Goal: Task Accomplishment & Management: Complete application form

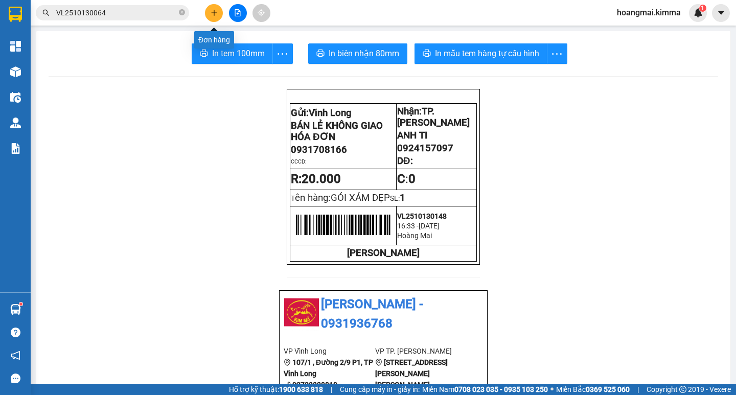
click at [219, 16] on button at bounding box center [214, 13] width 18 height 18
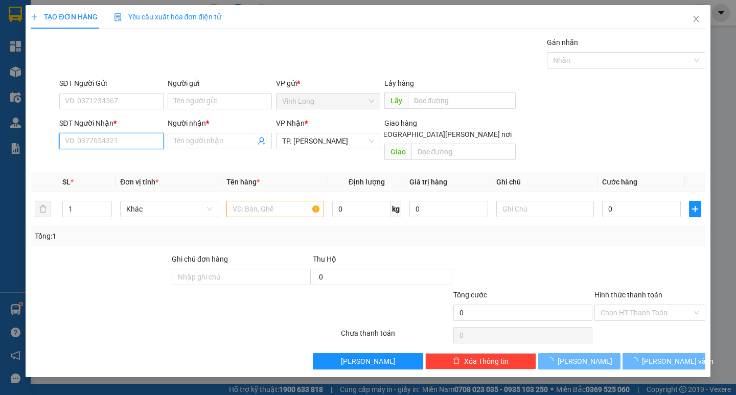
click at [132, 143] on input "SĐT Người Nhận *" at bounding box center [111, 141] width 104 height 16
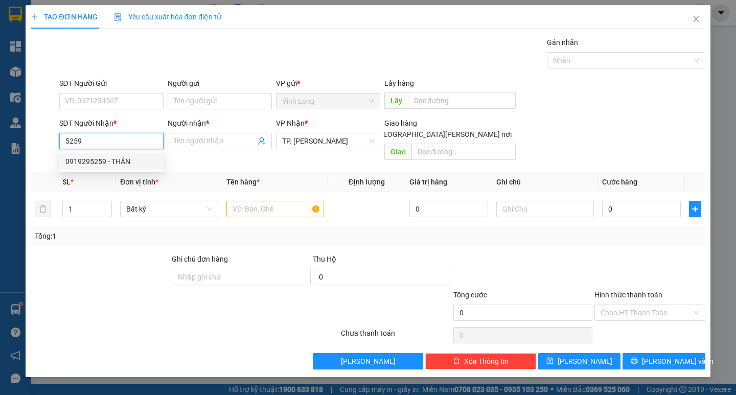
click at [134, 161] on div "0919295259 - THÂN" at bounding box center [111, 161] width 92 height 11
type input "0919295259"
type input "THÂN"
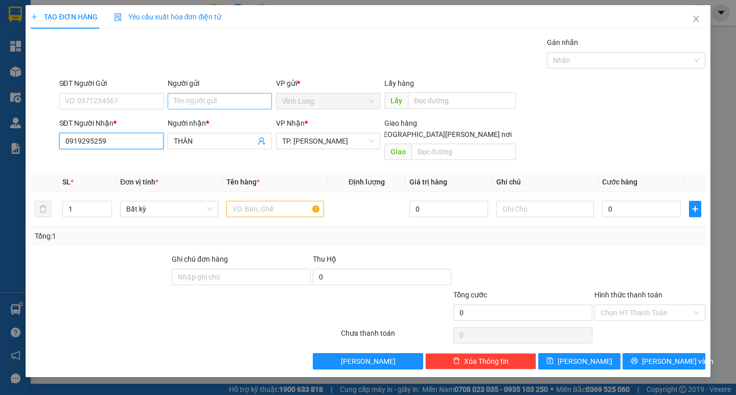
type input "0919295259"
click at [201, 103] on input "Người gửi" at bounding box center [220, 101] width 104 height 16
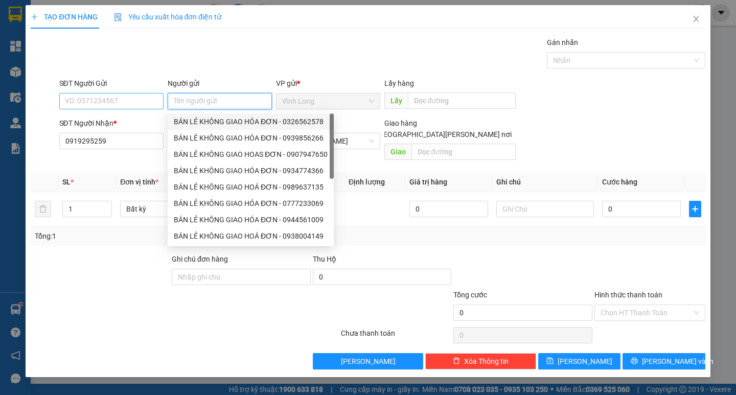
drag, startPoint x: 213, startPoint y: 118, endPoint x: 129, endPoint y: 109, distance: 84.8
click at [209, 118] on div "BÁN LẺ KHÔNG GIAO HÓA ĐƠN - 0326562578" at bounding box center [251, 121] width 154 height 11
type input "0326562578"
type input "BÁN LẺ KHÔNG GIAO HÓA ĐƠN"
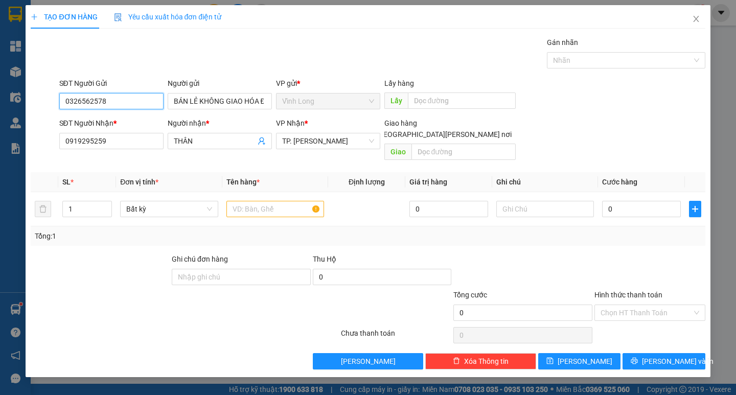
click at [119, 100] on input "0326562578" at bounding box center [111, 101] width 104 height 16
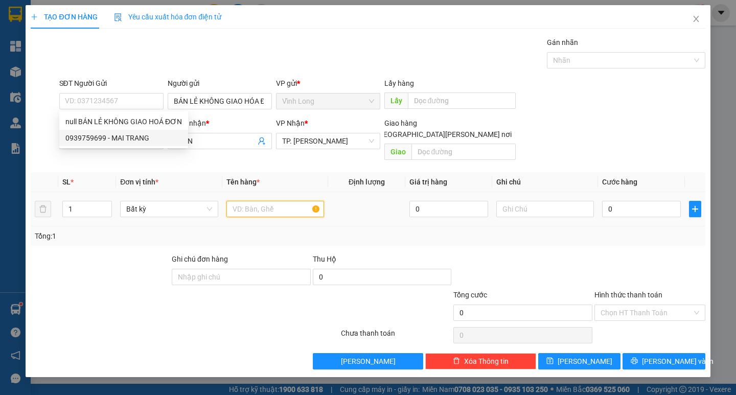
click at [242, 201] on input "text" at bounding box center [275, 209] width 98 height 16
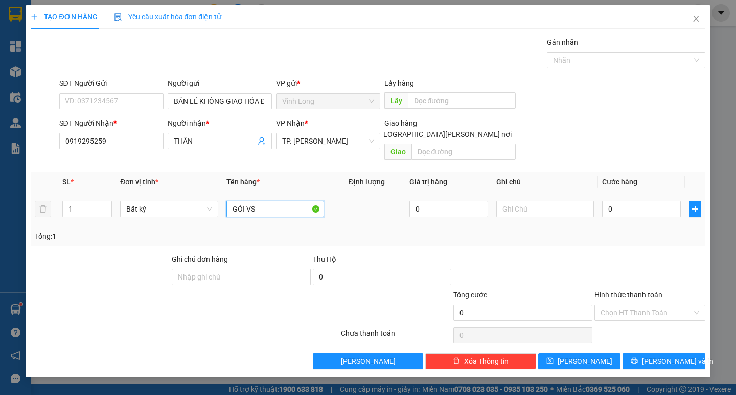
type input "GÓI VS"
type input "THƯ"
type input "2"
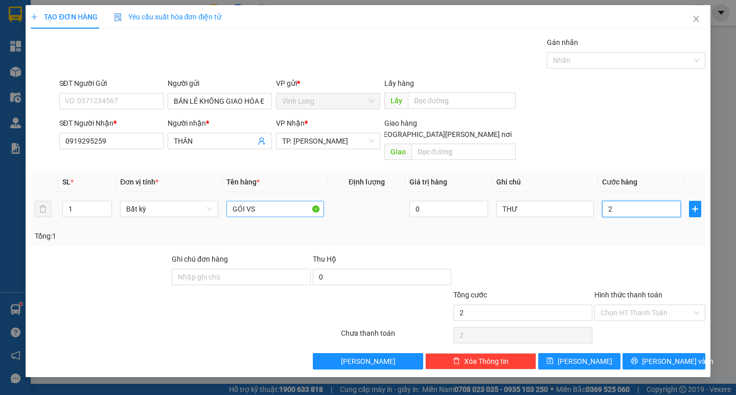
type input "20"
type input "2"
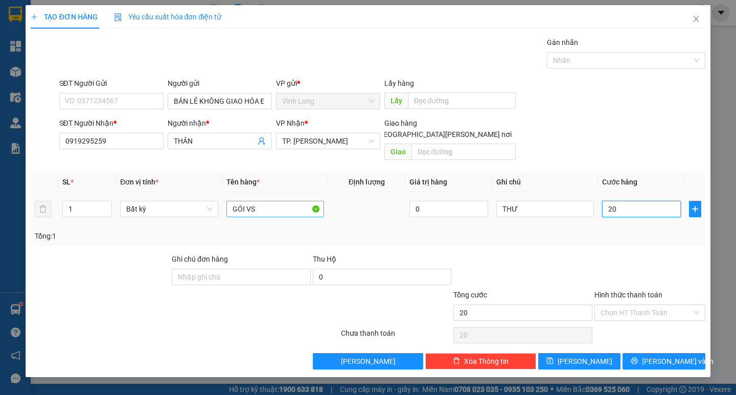
type input "2"
type input "0"
type input "04"
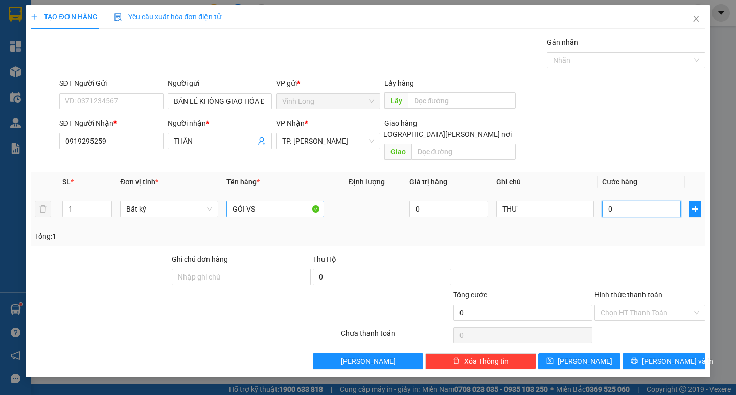
type input "4"
type input "040"
type input "40"
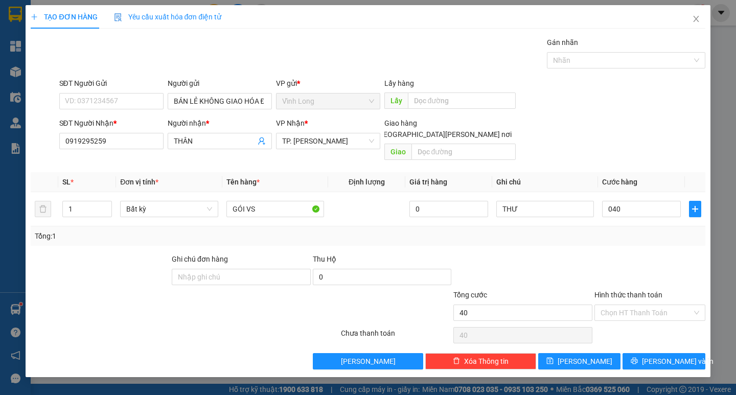
type input "40.000"
click at [623, 257] on div at bounding box center [649, 271] width 113 height 36
click at [646, 305] on input "Hình thức thanh toán" at bounding box center [645, 312] width 91 height 15
click at [639, 321] on div "Tại văn phòng" at bounding box center [649, 321] width 99 height 11
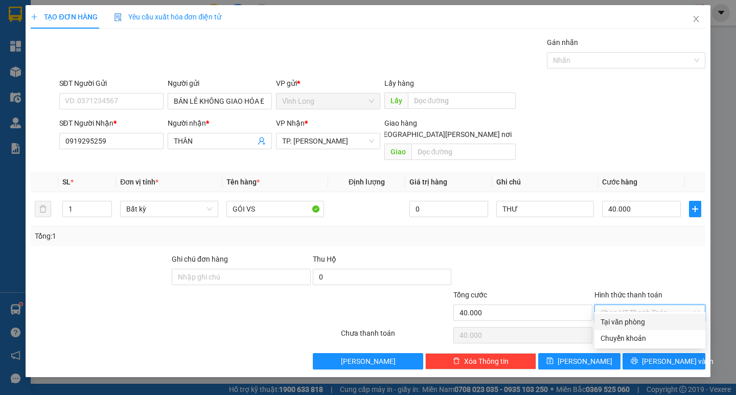
type input "0"
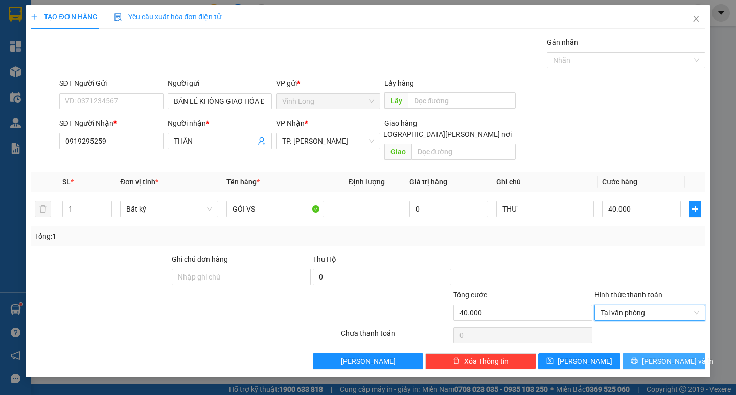
click at [663, 356] on span "[PERSON_NAME] và In" at bounding box center [678, 361] width 72 height 11
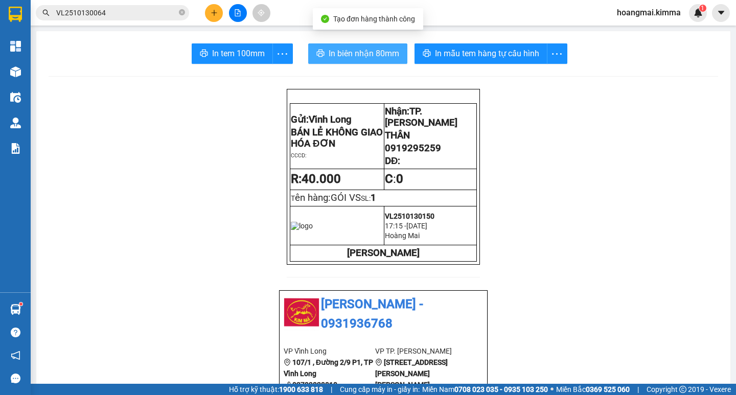
click at [342, 62] on button "In biên nhận 80mm" at bounding box center [357, 53] width 99 height 20
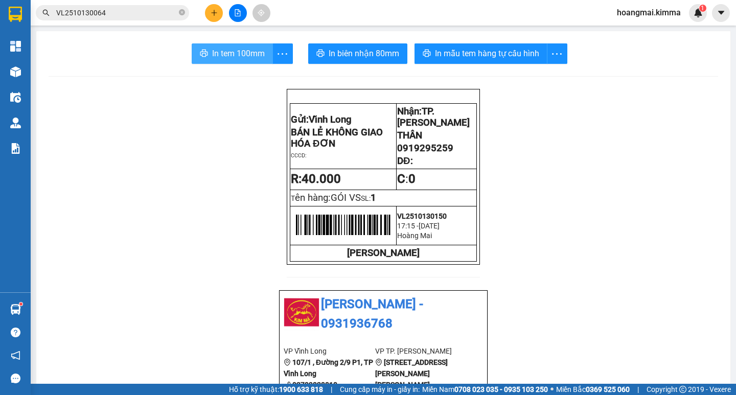
click at [233, 55] on span "In tem 100mm" at bounding box center [238, 53] width 53 height 13
click at [213, 14] on icon "plus" at bounding box center [213, 12] width 7 height 7
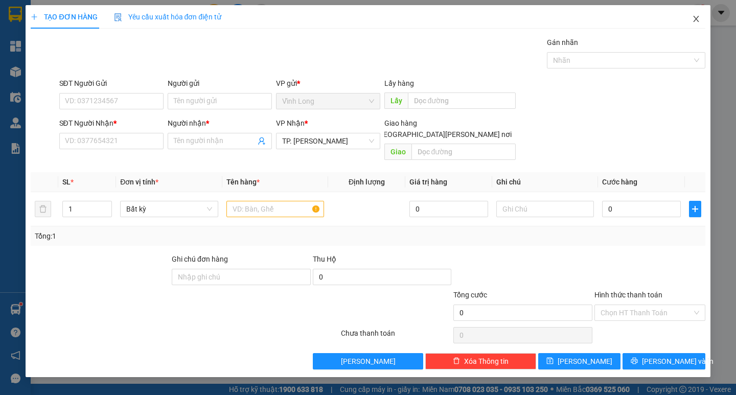
click at [694, 18] on icon "close" at bounding box center [696, 19] width 6 height 6
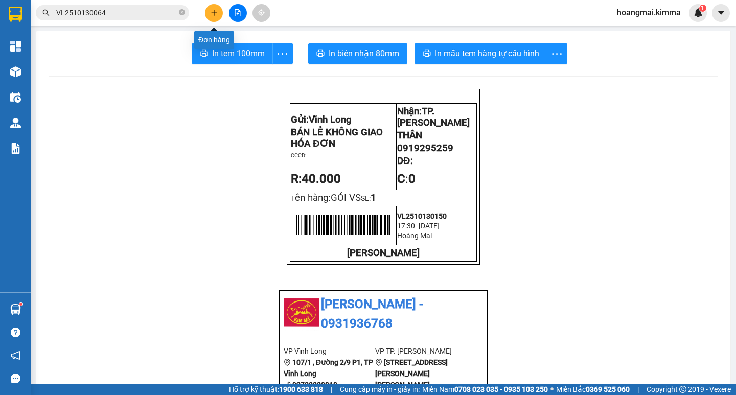
click at [209, 9] on button at bounding box center [214, 13] width 18 height 18
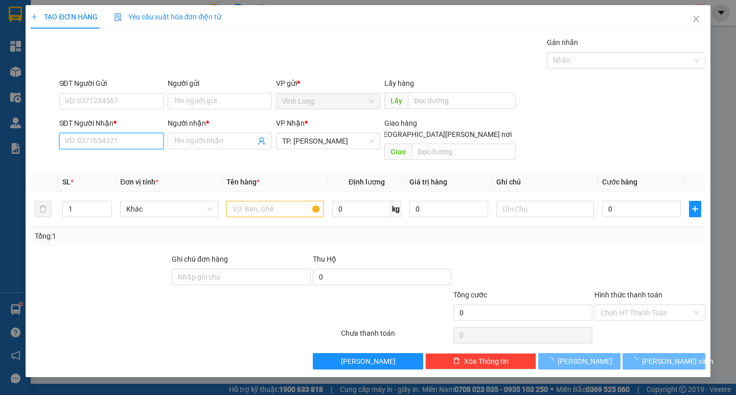
click at [111, 142] on input "SĐT Người Nhận *" at bounding box center [111, 141] width 104 height 16
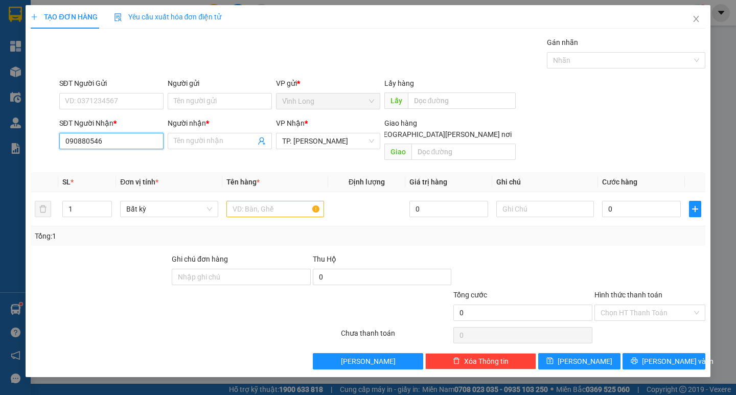
type input "0908805469"
click at [129, 161] on div "0908805469 - LABO NHUNG" at bounding box center [111, 161] width 92 height 11
type input "LABO NHUNG"
type input "0908805469"
click at [195, 107] on input "Người gửi" at bounding box center [220, 101] width 104 height 16
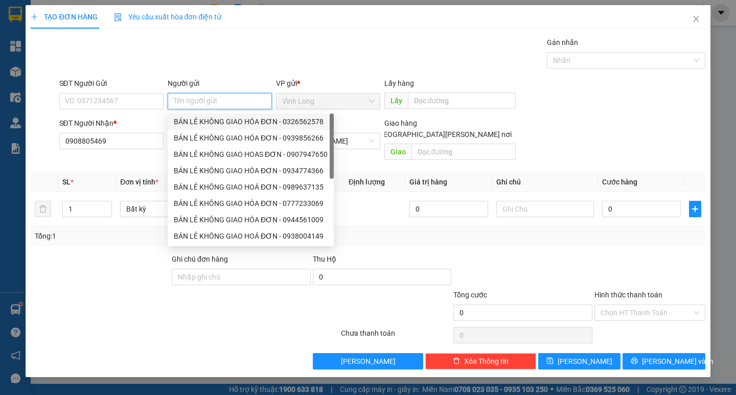
click at [203, 117] on div "BÁN LẺ KHÔNG GIAO HÓA ĐƠN - 0326562578" at bounding box center [251, 121] width 154 height 11
type input "0326562578"
type input "BÁN LẺ KHÔNG GIAO HÓA ĐƠN"
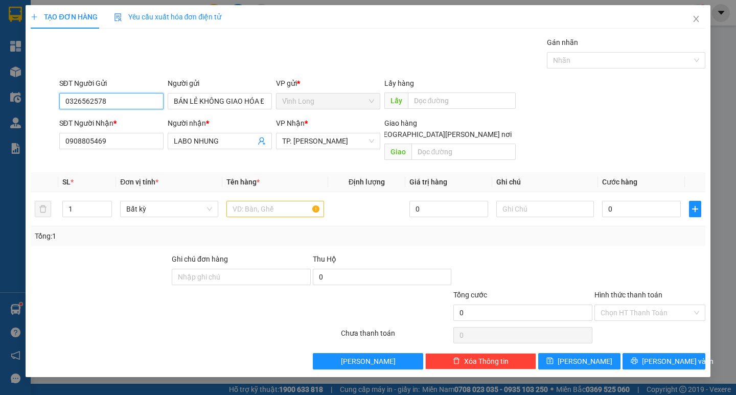
click at [137, 103] on input "0326562578" at bounding box center [111, 101] width 104 height 16
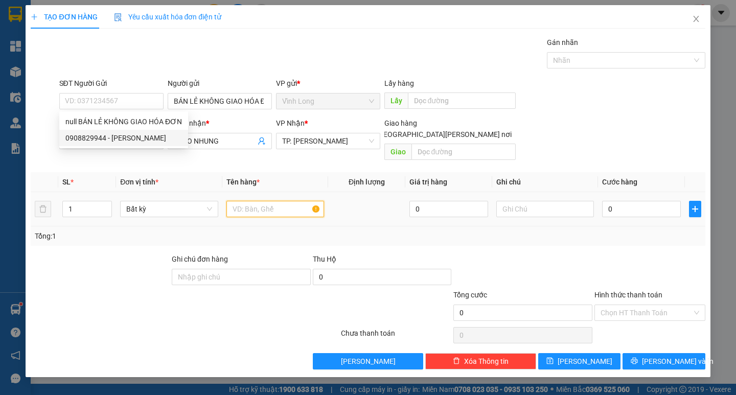
click at [251, 201] on input "text" at bounding box center [275, 209] width 98 height 16
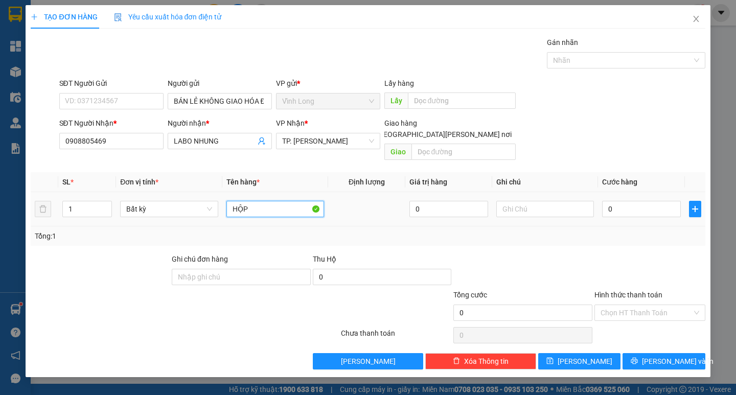
type input "HỘP"
type input "THƯ"
type input "2"
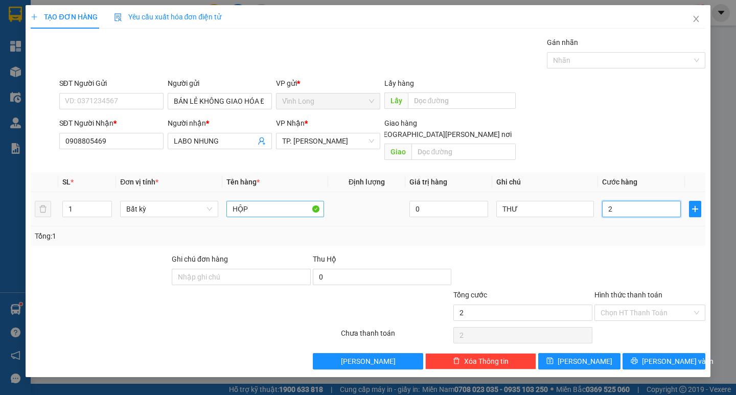
type input "20"
type input "20.000"
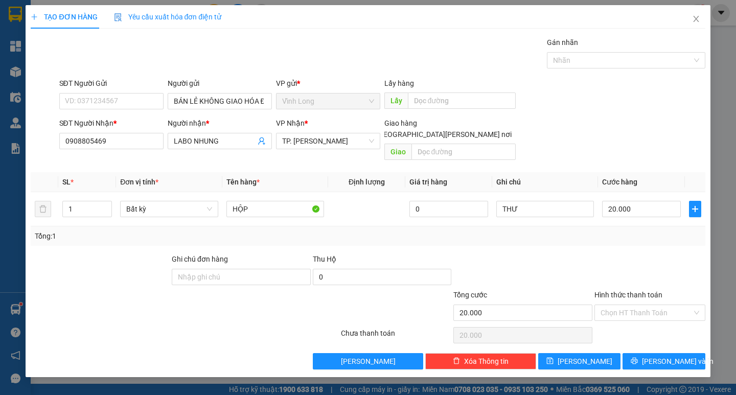
drag, startPoint x: 641, startPoint y: 292, endPoint x: 661, endPoint y: 324, distance: 37.6
click at [646, 302] on div "Hình thức thanh toán Chọn HT Thanh Toán" at bounding box center [649, 307] width 111 height 36
click at [655, 305] on input "Hình thức thanh toán" at bounding box center [645, 312] width 91 height 15
click at [654, 318] on div "Tại văn phòng" at bounding box center [649, 321] width 99 height 11
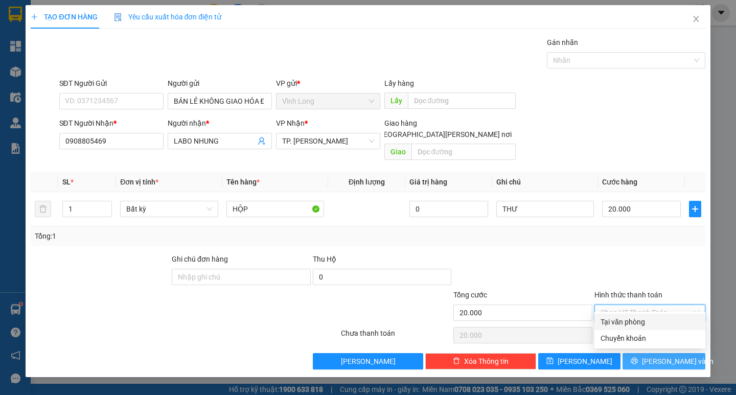
type input "0"
click at [661, 356] on span "[PERSON_NAME] và In" at bounding box center [678, 361] width 72 height 11
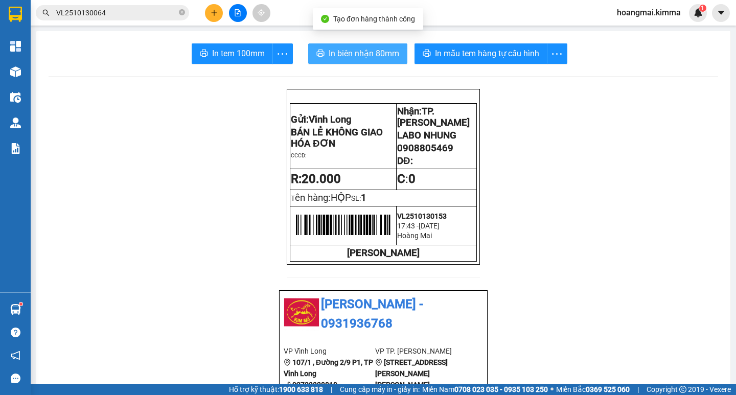
click at [339, 57] on span "In biên nhận 80mm" at bounding box center [363, 53] width 70 height 13
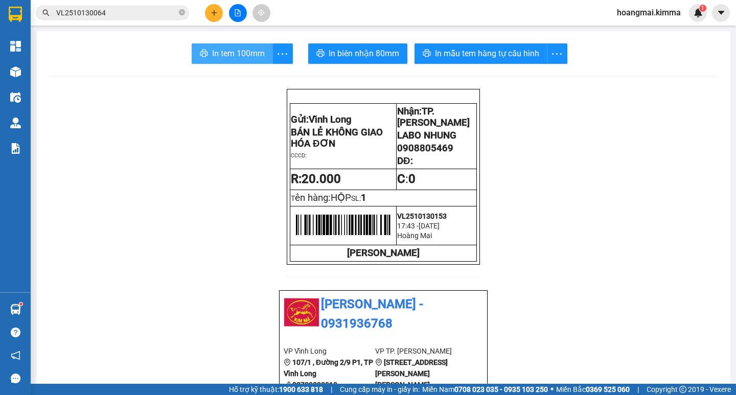
click at [227, 58] on span "In tem 100mm" at bounding box center [238, 53] width 53 height 13
click at [209, 19] on button at bounding box center [214, 13] width 18 height 18
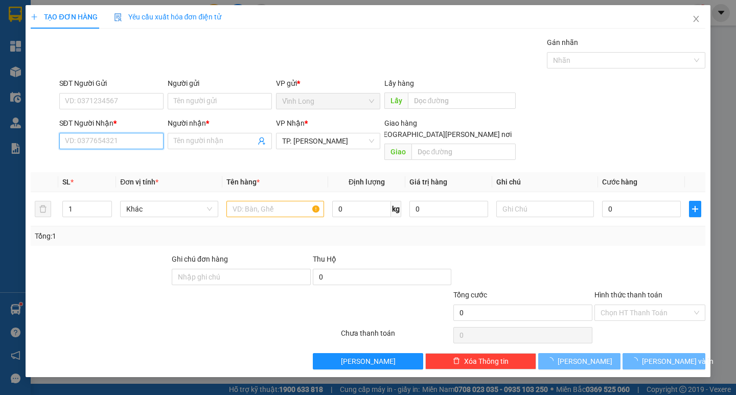
click at [128, 140] on input "SĐT Người Nhận *" at bounding box center [111, 141] width 104 height 16
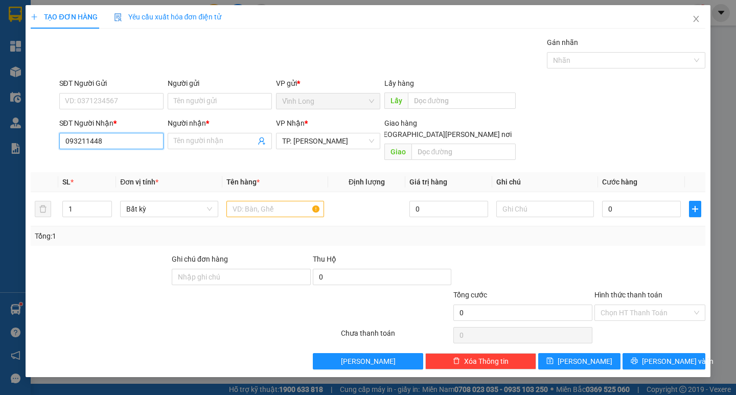
type input "0932114485"
click at [132, 160] on div "0932114485 - LAB [PERSON_NAME]" at bounding box center [122, 161] width 115 height 11
type input "LAB QUỐC THUỶ"
type input "0932114485"
click at [198, 107] on input "Người gửi" at bounding box center [220, 101] width 104 height 16
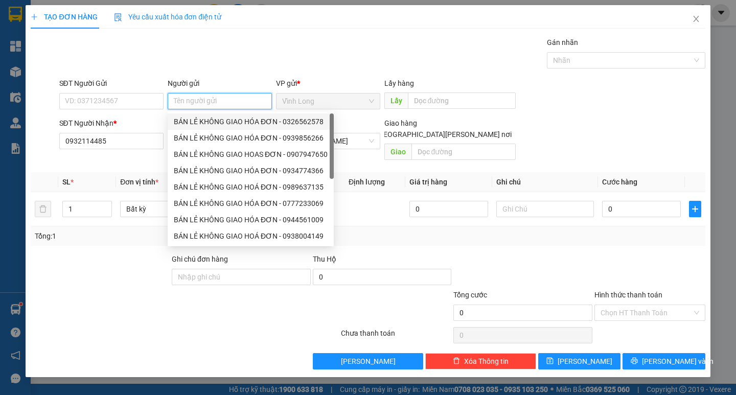
click at [217, 116] on div "BÁN LẺ KHÔNG GIAO HÓA ĐƠN - 0326562578" at bounding box center [251, 121] width 154 height 11
type input "0326562578"
type input "BÁN LẺ KHÔNG GIAO HÓA ĐƠN"
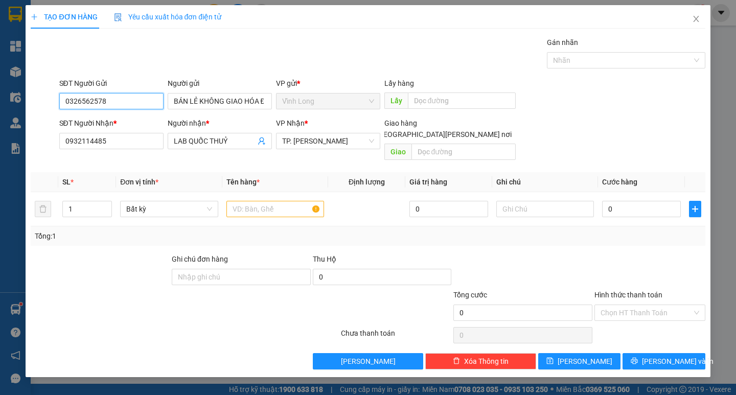
click at [128, 103] on input "0326562578" at bounding box center [111, 101] width 104 height 16
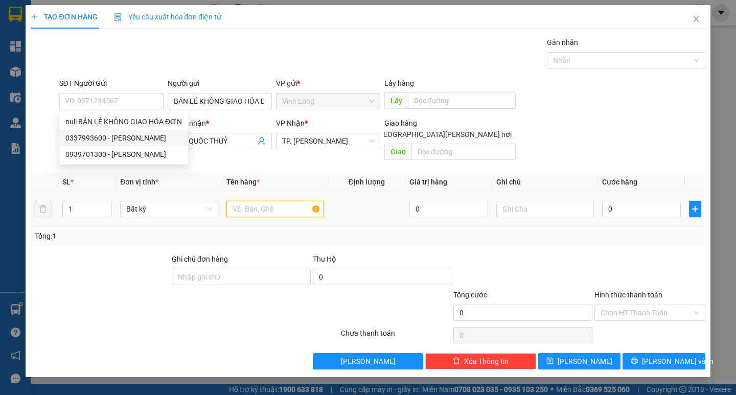
click at [248, 201] on input "text" at bounding box center [275, 209] width 98 height 16
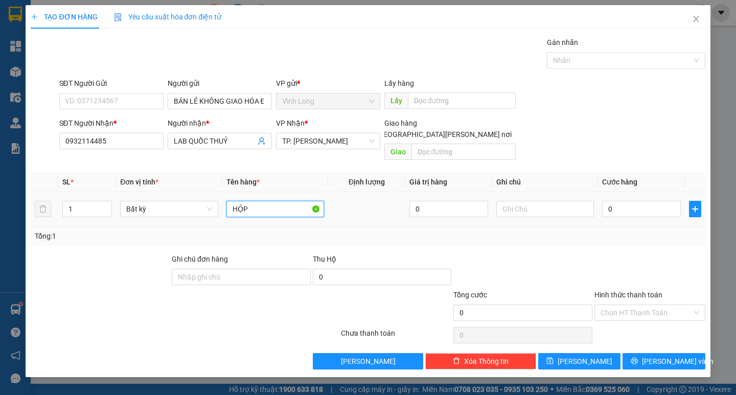
type input "HỘP"
type input "THƯ"
type input "2"
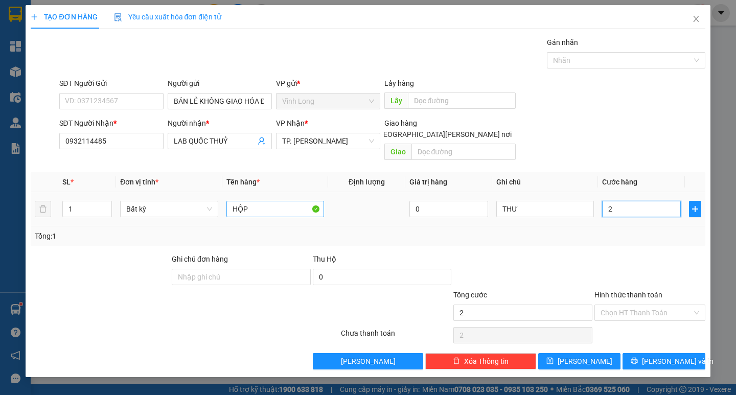
type input "20"
type input "20.000"
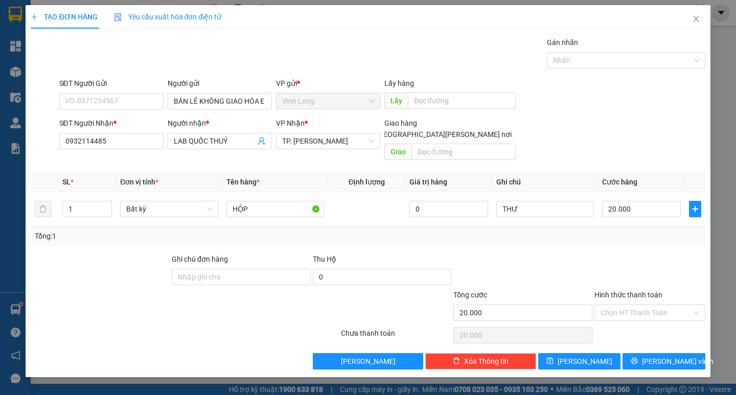
click at [616, 255] on div at bounding box center [649, 271] width 113 height 36
click at [662, 305] on input "Hình thức thanh toán" at bounding box center [645, 312] width 91 height 15
click at [653, 320] on div "Tại văn phòng" at bounding box center [649, 321] width 99 height 11
type input "0"
click at [673, 356] on span "[PERSON_NAME] và In" at bounding box center [678, 361] width 72 height 11
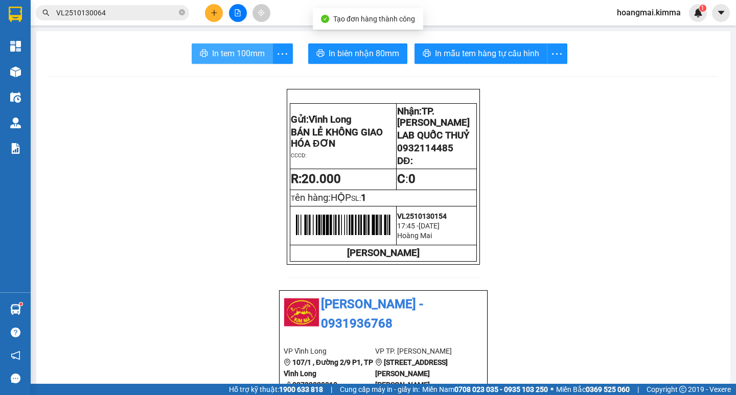
click at [259, 59] on button "In tem 100mm" at bounding box center [232, 53] width 81 height 20
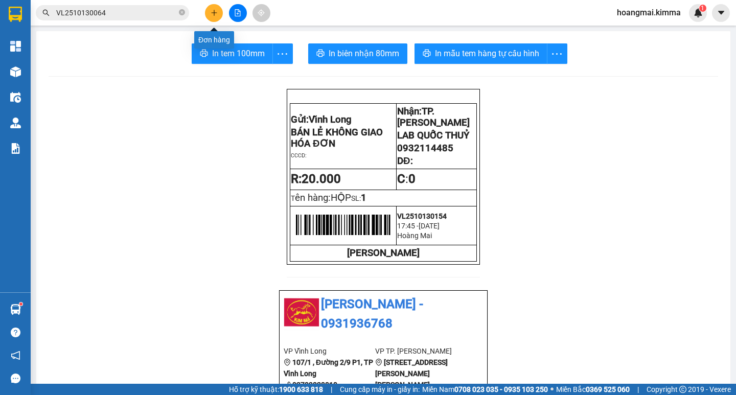
click at [211, 14] on icon "plus" at bounding box center [213, 12] width 7 height 7
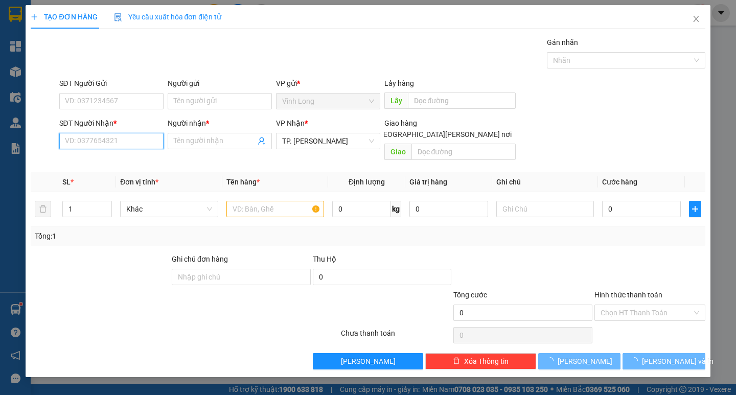
click at [148, 146] on input "SĐT Người Nhận *" at bounding box center [111, 141] width 104 height 16
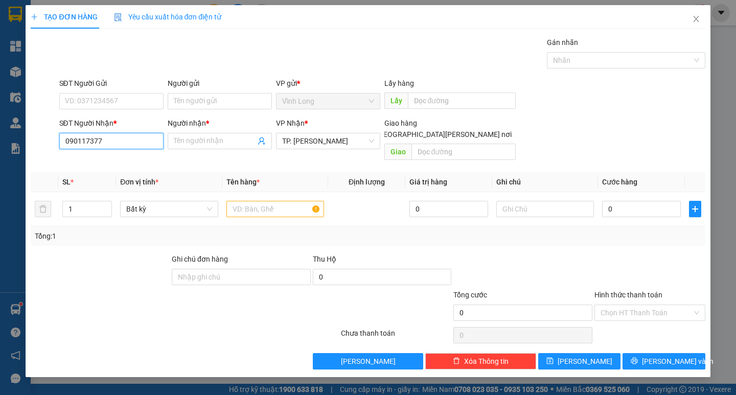
type input "0901173779"
click at [117, 162] on div "0901173779 - HÀO" at bounding box center [111, 161] width 92 height 11
type input "HÀO"
type input "0901173779"
click at [275, 201] on input "text" at bounding box center [275, 209] width 98 height 16
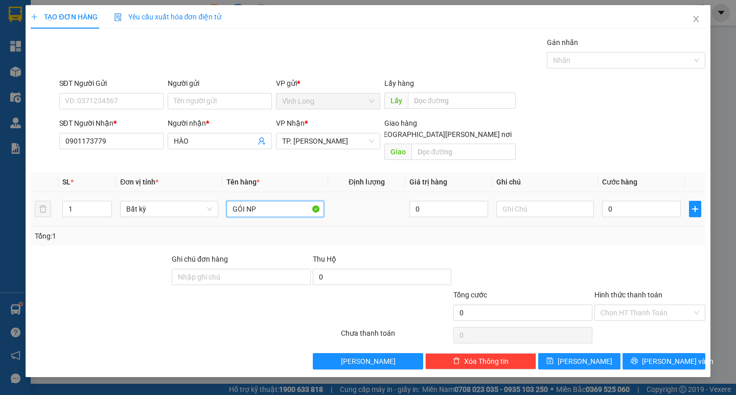
type input "GÓI NP"
type input "THƯ"
type input "4"
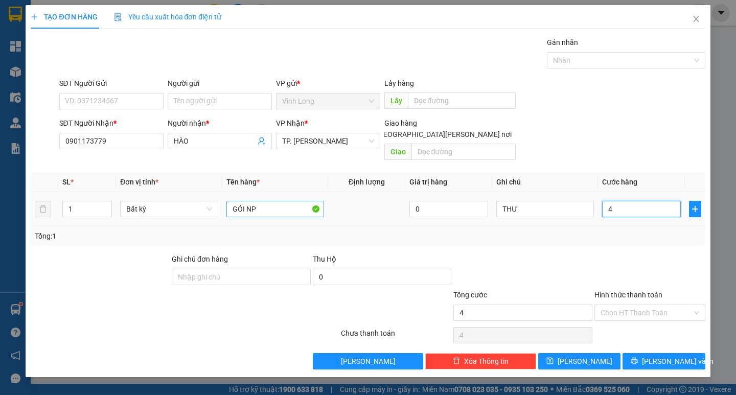
type input "40"
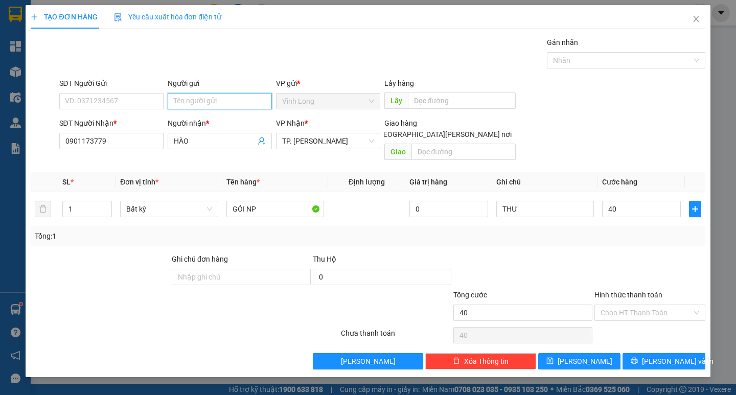
type input "40.000"
click at [191, 99] on input "Người gửi" at bounding box center [220, 101] width 104 height 16
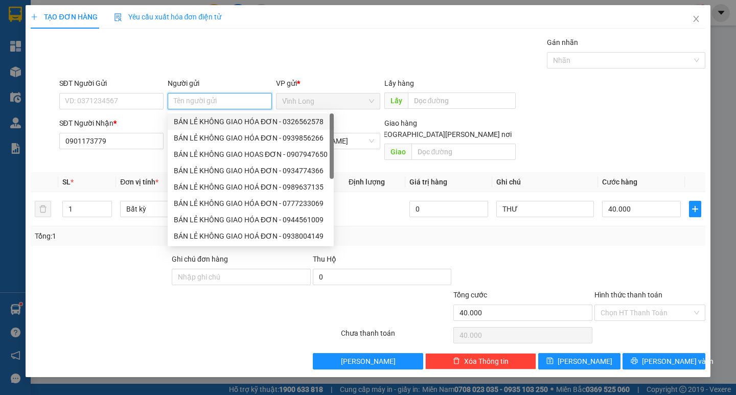
click at [221, 121] on div "BÁN LẺ KHÔNG GIAO HÓA ĐƠN - 0326562578" at bounding box center [251, 121] width 154 height 11
type input "0326562578"
type input "BÁN LẺ KHÔNG GIAO HÓA ĐƠN"
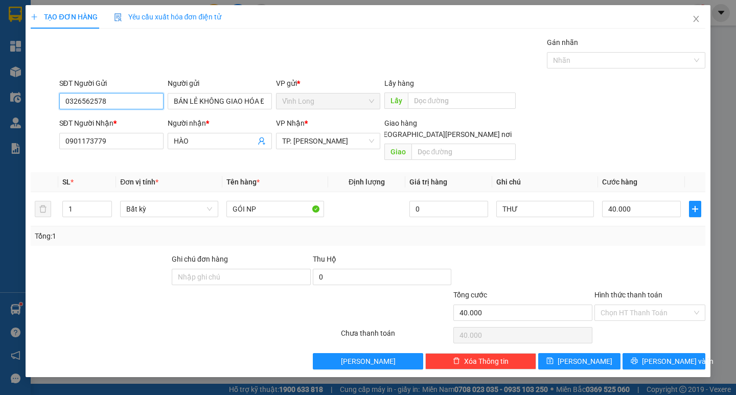
click at [148, 103] on input "0326562578" at bounding box center [111, 101] width 104 height 16
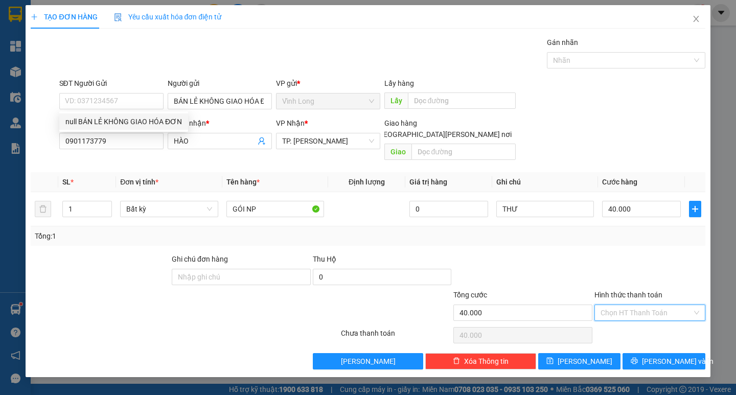
drag, startPoint x: 634, startPoint y: 295, endPoint x: 635, endPoint y: 319, distance: 24.0
click at [634, 305] on input "Hình thức thanh toán" at bounding box center [645, 312] width 91 height 15
click at [635, 319] on div "Tại văn phòng" at bounding box center [649, 321] width 99 height 11
type input "0"
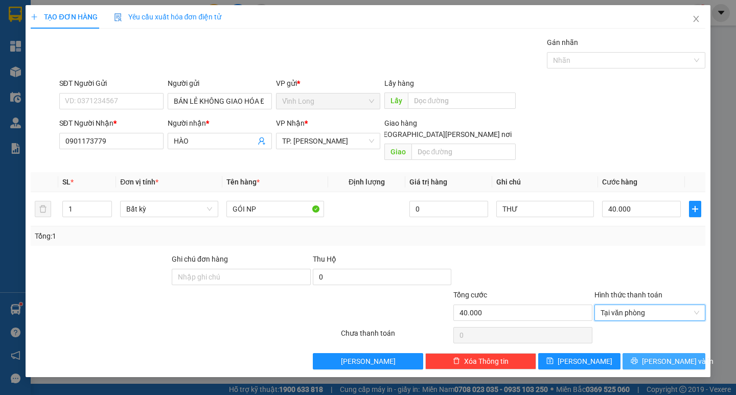
click at [658, 356] on span "[PERSON_NAME] và In" at bounding box center [678, 361] width 72 height 11
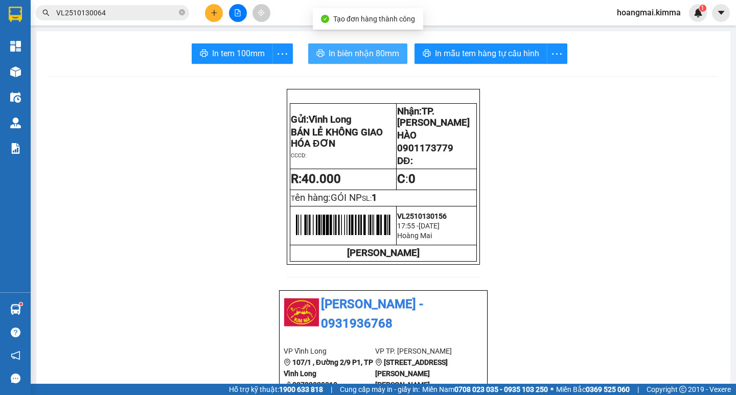
click at [363, 56] on span "In biên nhận 80mm" at bounding box center [363, 53] width 70 height 13
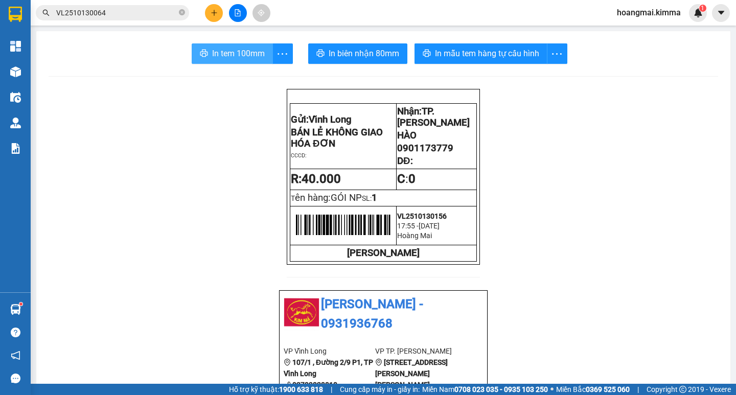
click at [214, 58] on span "In tem 100mm" at bounding box center [238, 53] width 53 height 13
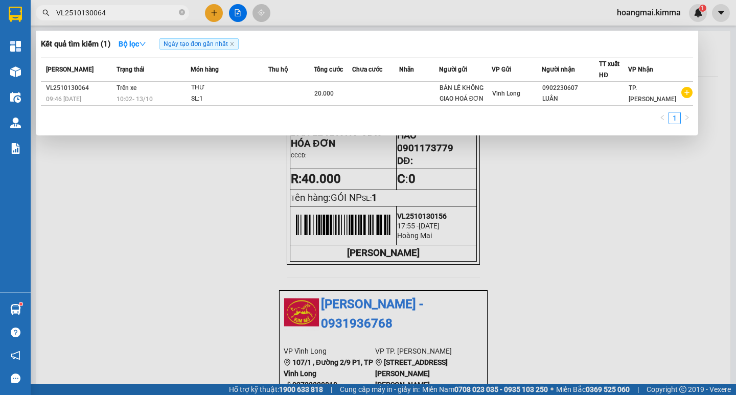
click at [128, 14] on input "VL2510130064" at bounding box center [116, 12] width 121 height 11
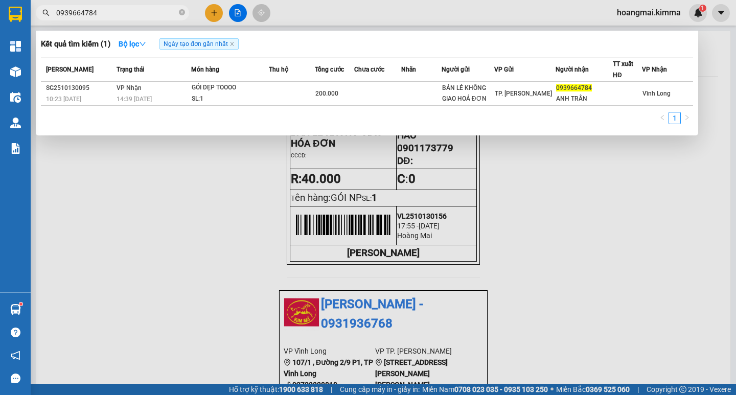
type input "0939664784"
click at [211, 14] on div at bounding box center [368, 197] width 736 height 395
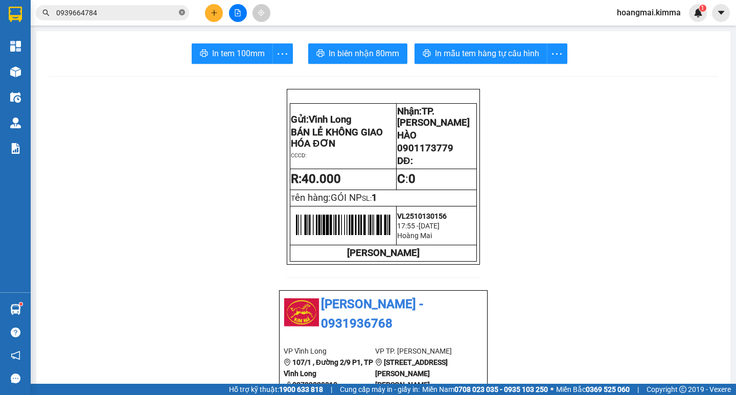
click at [179, 14] on icon "close-circle" at bounding box center [182, 12] width 6 height 6
click at [164, 14] on input "text" at bounding box center [116, 12] width 121 height 11
click at [214, 15] on icon "plus" at bounding box center [214, 13] width 1 height 6
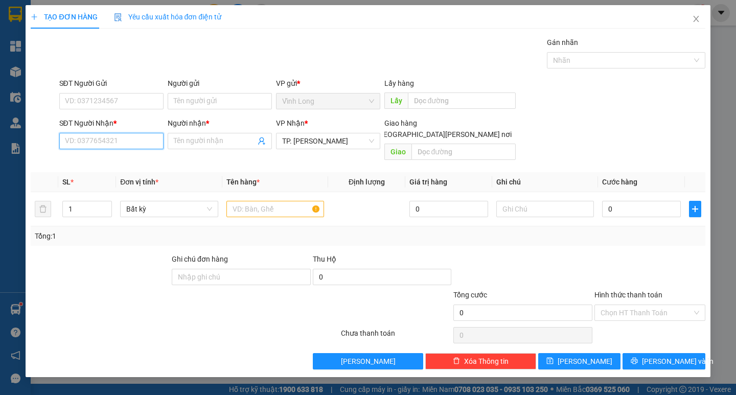
click at [131, 143] on input "SĐT Người Nhận *" at bounding box center [111, 141] width 104 height 16
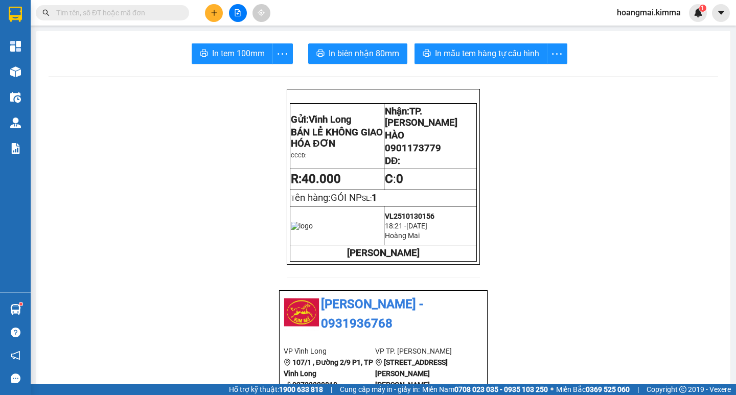
click at [72, 14] on input "text" at bounding box center [116, 12] width 121 height 11
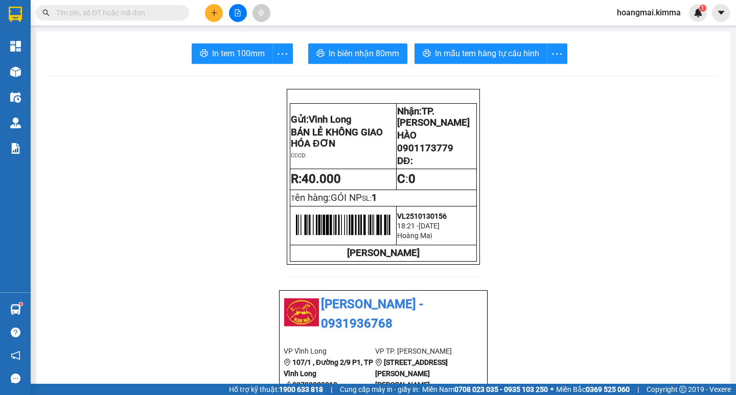
click at [127, 16] on input "text" at bounding box center [116, 12] width 121 height 11
click at [213, 12] on icon "plus" at bounding box center [213, 12] width 7 height 7
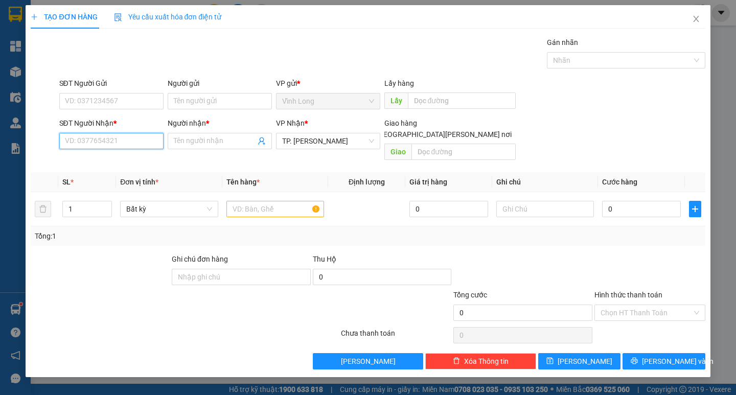
click at [137, 145] on input "SĐT Người Nhận *" at bounding box center [111, 141] width 104 height 16
type input "0792367502"
click at [199, 139] on input "Người nhận *" at bounding box center [215, 140] width 82 height 11
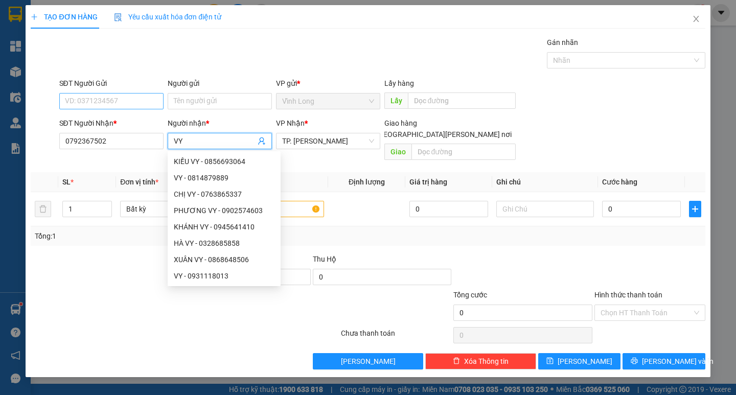
type input "VY"
click at [153, 107] on input "SĐT Người Gửi" at bounding box center [111, 101] width 104 height 16
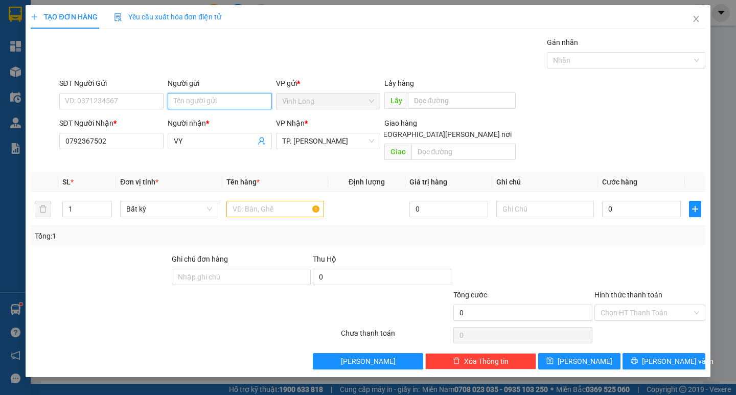
click at [169, 102] on input "Người gửi" at bounding box center [220, 101] width 104 height 16
type input "TVM"
click at [464, 145] on input "text" at bounding box center [463, 152] width 104 height 16
click at [371, 130] on input "[GEOGRAPHIC_DATA][PERSON_NAME] nơi" at bounding box center [367, 133] width 7 height 7
checkbox input "true"
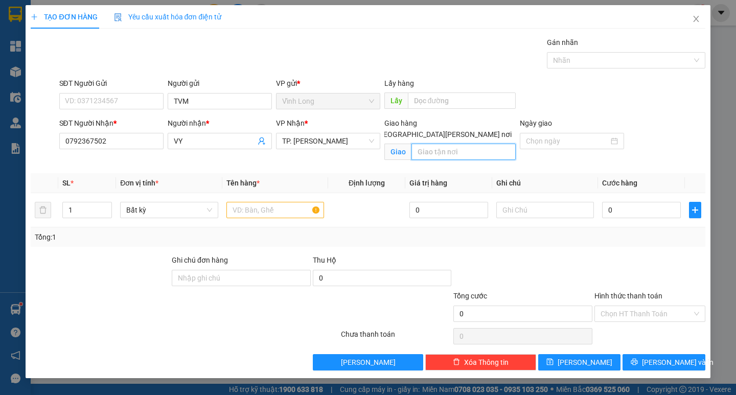
click at [462, 144] on input "text" at bounding box center [463, 152] width 104 height 16
click at [195, 103] on input "TVM" at bounding box center [220, 101] width 104 height 16
click at [120, 104] on input "SĐT Người Gửi" at bounding box center [111, 101] width 104 height 16
type input "0906874011"
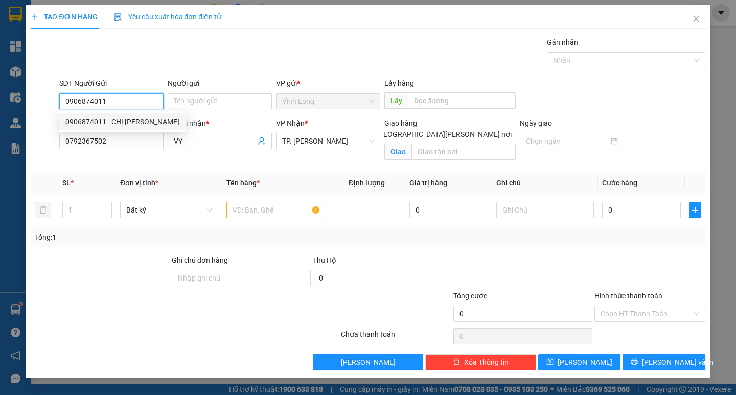
drag, startPoint x: 128, startPoint y: 122, endPoint x: 195, endPoint y: 111, distance: 68.2
click at [128, 122] on div "0906874011 - CHỊ [PERSON_NAME]" at bounding box center [122, 121] width 114 height 11
type input "CHỊ [PERSON_NAME]"
type input "0906874011"
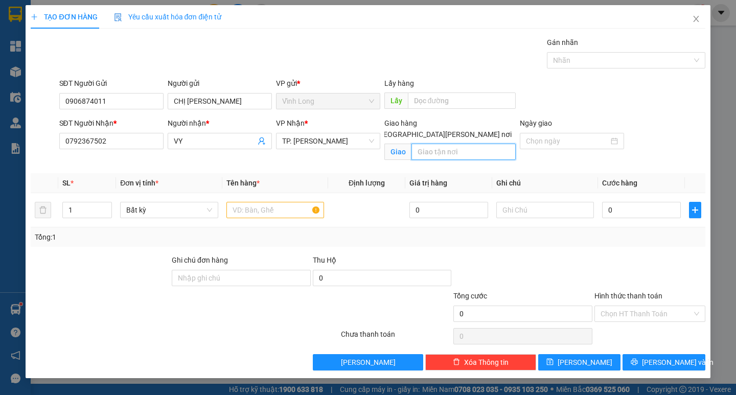
click at [484, 144] on input "text" at bounding box center [463, 152] width 104 height 16
paste input "2 [PERSON_NAME][GEOGRAPHIC_DATA], [GEOGRAPHIC_DATA]"
click at [450, 144] on input "2 [PERSON_NAME][GEOGRAPHIC_DATA], [GEOGRAPHIC_DATA]" at bounding box center [463, 152] width 104 height 16
click at [509, 144] on input "2 [PERSON_NAME][GEOGRAPHIC_DATA], [GEOGRAPHIC_DATA]" at bounding box center [463, 152] width 104 height 16
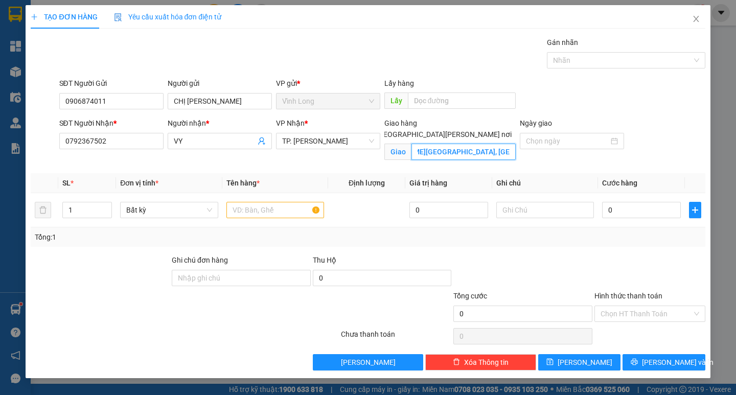
scroll to position [0, 0]
click at [512, 144] on input "2 [PERSON_NAME][GEOGRAPHIC_DATA], [GEOGRAPHIC_DATA] (" at bounding box center [463, 152] width 104 height 16
click at [511, 144] on input "2 [PERSON_NAME][GEOGRAPHIC_DATA], [GEOGRAPHIC_DATA] (" at bounding box center [463, 152] width 104 height 16
click at [491, 144] on input "2 [PERSON_NAME][GEOGRAPHIC_DATA], [GEOGRAPHIC_DATA] (" at bounding box center [463, 152] width 104 height 16
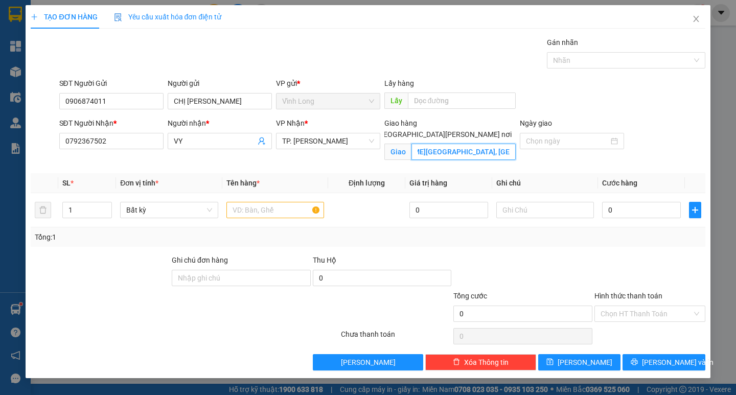
paste input "Grand Marina Saigon"
type input "2 [PERSON_NAME][GEOGRAPHIC_DATA], [GEOGRAPHIC_DATA] ([GEOGRAPHIC_DATA])"
click at [266, 209] on input "text" at bounding box center [275, 210] width 98 height 16
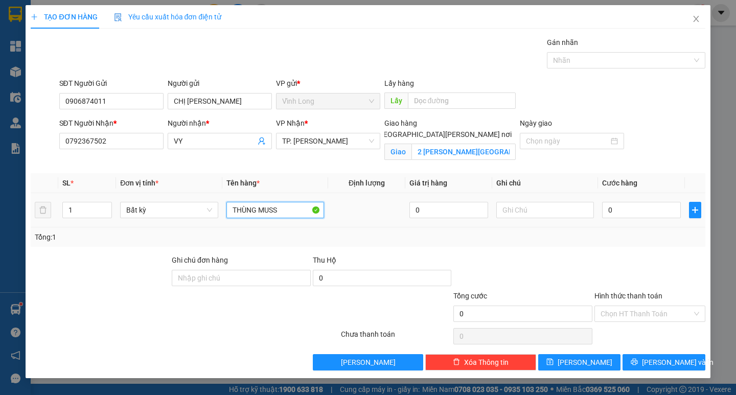
type input "THÙNG MUSS"
type input "THƯ"
type input "9"
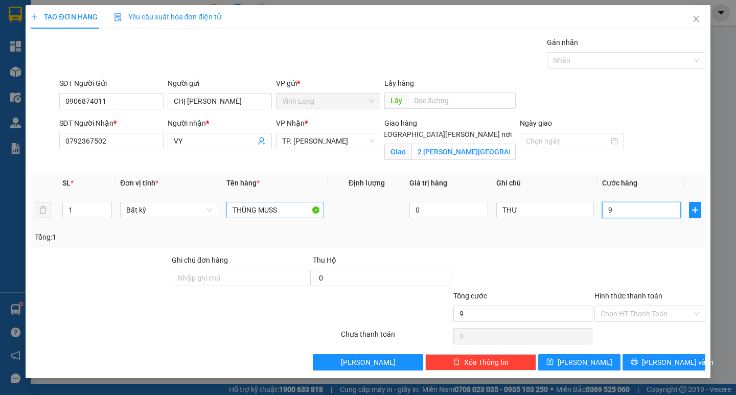
type input "90"
type input "90.000"
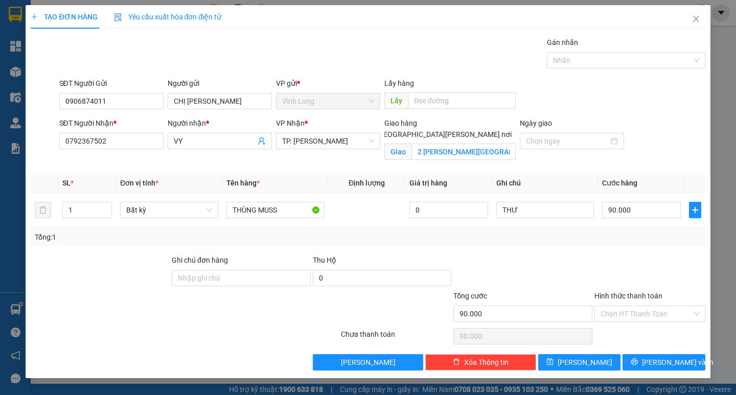
click at [631, 250] on div "Transit Pickup Surcharge Ids Transit Deliver Surcharge Ids Transit Deliver Surc…" at bounding box center [368, 204] width 674 height 334
click at [669, 314] on input "Hình thức thanh toán" at bounding box center [645, 313] width 91 height 15
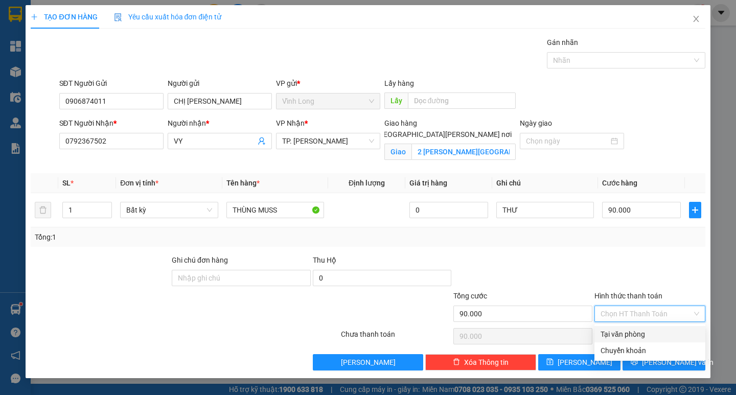
click at [661, 331] on div "Tại văn phòng" at bounding box center [649, 333] width 99 height 11
type input "0"
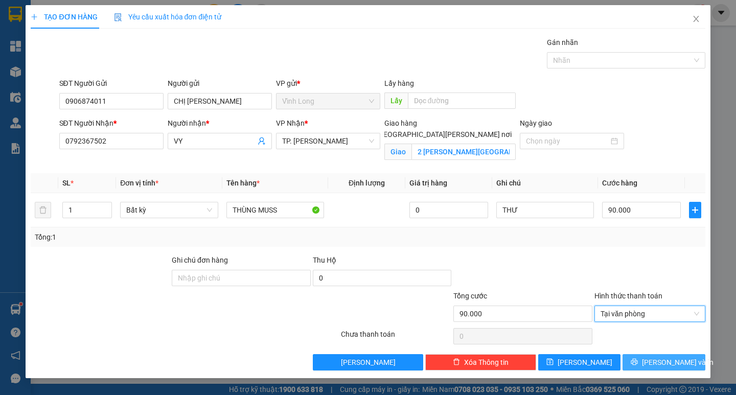
click at [674, 358] on span "[PERSON_NAME] và In" at bounding box center [678, 362] width 72 height 11
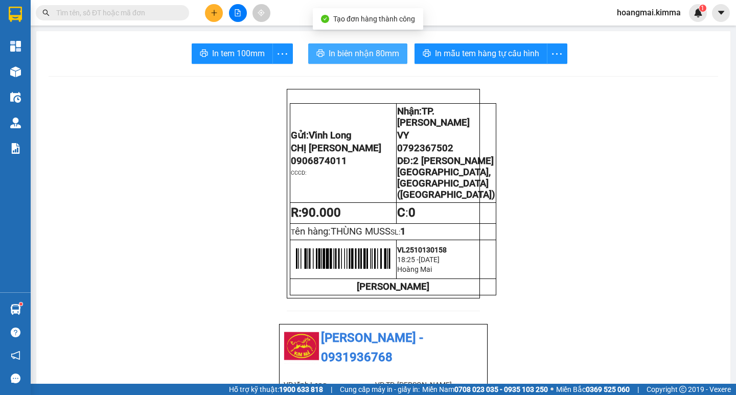
click at [348, 56] on span "In biên nhận 80mm" at bounding box center [363, 53] width 70 height 13
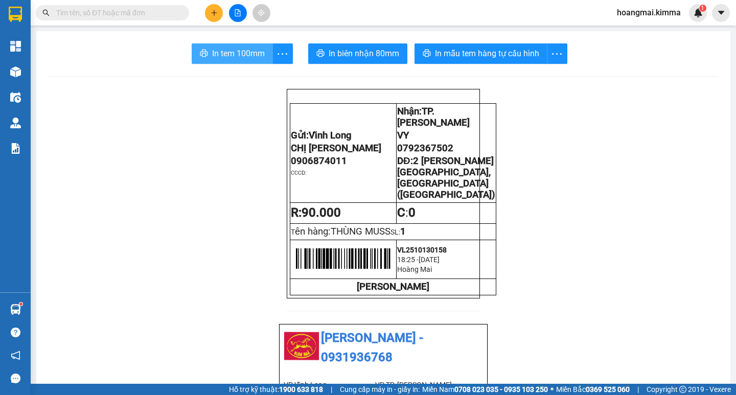
click at [224, 53] on span "In tem 100mm" at bounding box center [238, 53] width 53 height 13
click at [211, 18] on button at bounding box center [214, 13] width 18 height 18
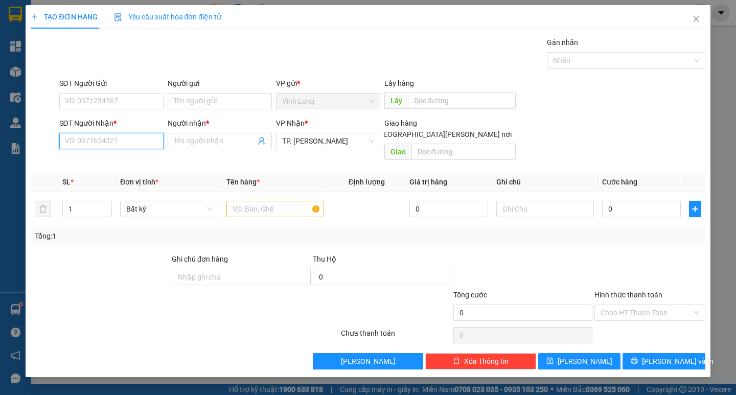
click at [111, 142] on input "SĐT Người Nhận *" at bounding box center [111, 141] width 104 height 16
click at [80, 142] on input "17986" at bounding box center [111, 141] width 104 height 16
click at [110, 160] on div "0938821796 - LABO THIÊN ÂN" at bounding box center [114, 161] width 98 height 11
type input "0938821796"
type input "LABO THIÊN ÂN"
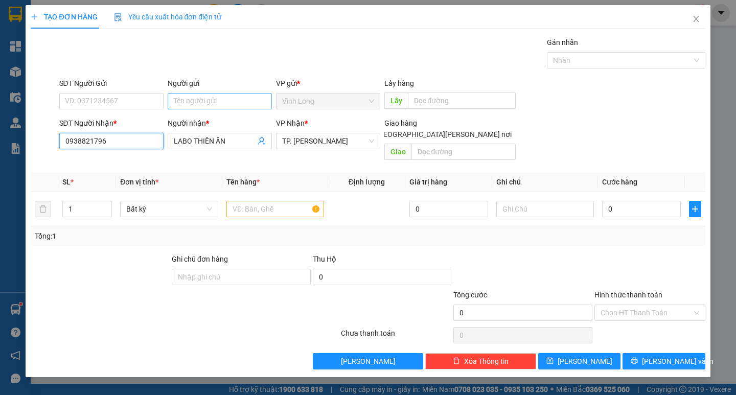
type input "0938821796"
click at [212, 96] on input "Người gửi" at bounding box center [220, 101] width 104 height 16
type input "BÁ"
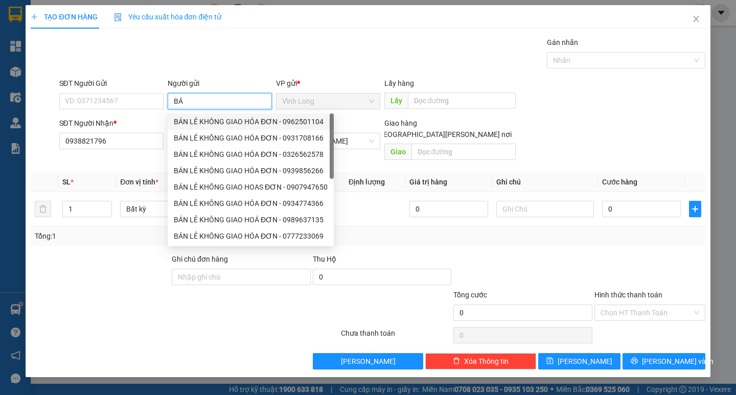
drag, startPoint x: 196, startPoint y: 116, endPoint x: 171, endPoint y: 113, distance: 25.2
click at [195, 116] on div "BÁN LẺ KHÔNG GIAO HÓA ĐƠN - 0962501104" at bounding box center [251, 121] width 154 height 11
type input "0962501104"
type input "BÁN LẺ KHÔNG GIAO HÓA ĐƠN"
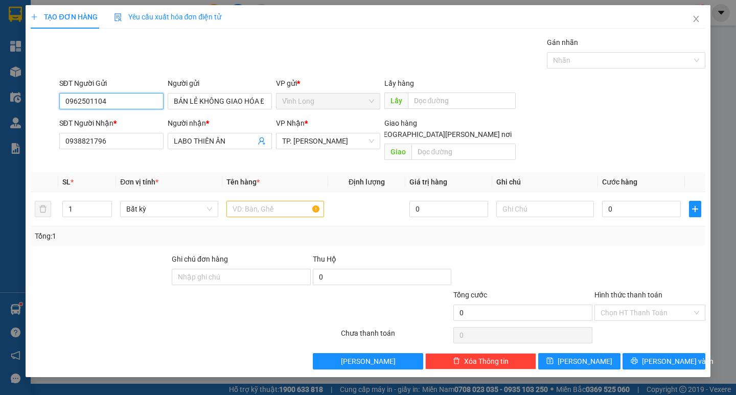
click at [136, 100] on input "0962501104" at bounding box center [111, 101] width 104 height 16
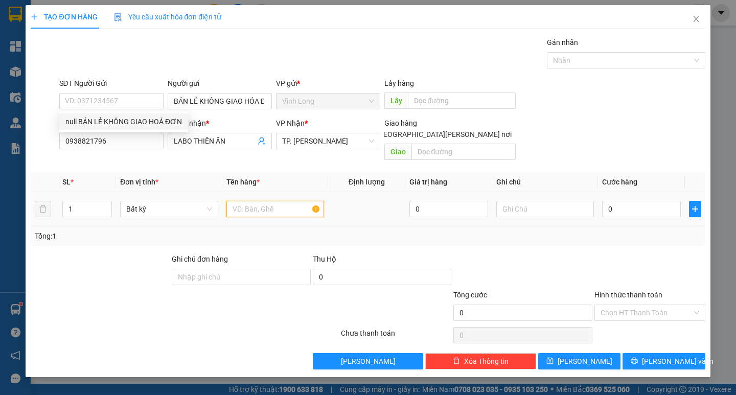
click at [256, 204] on input "text" at bounding box center [275, 209] width 98 height 16
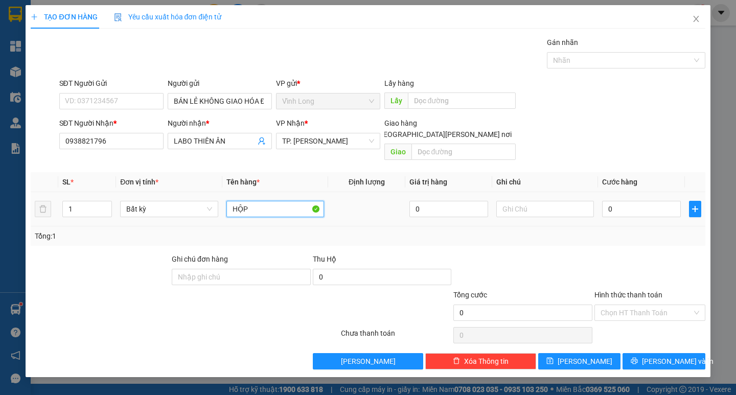
type input "HỘP"
type input "THƯ"
type input "2"
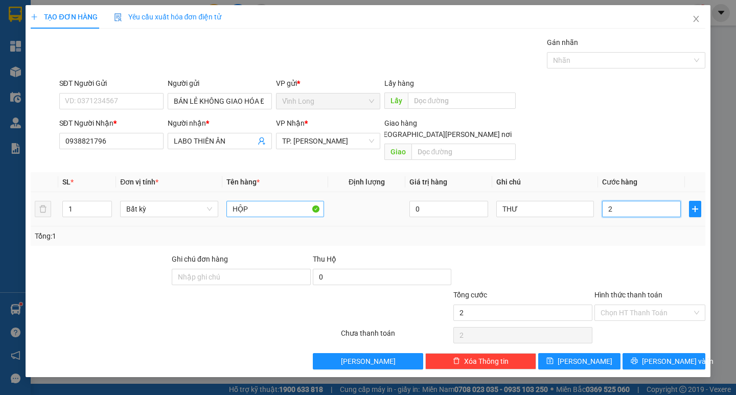
type input "20"
drag, startPoint x: 644, startPoint y: 300, endPoint x: 643, endPoint y: 306, distance: 5.7
click at [644, 305] on input "Hình thức thanh toán" at bounding box center [645, 312] width 91 height 15
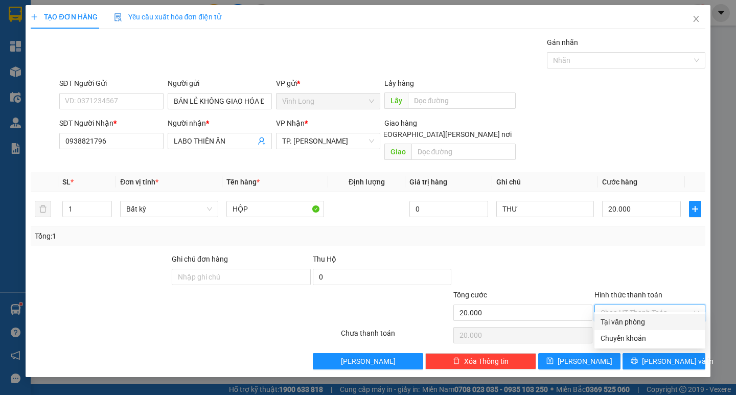
click at [639, 322] on div "Tại văn phòng" at bounding box center [649, 321] width 99 height 11
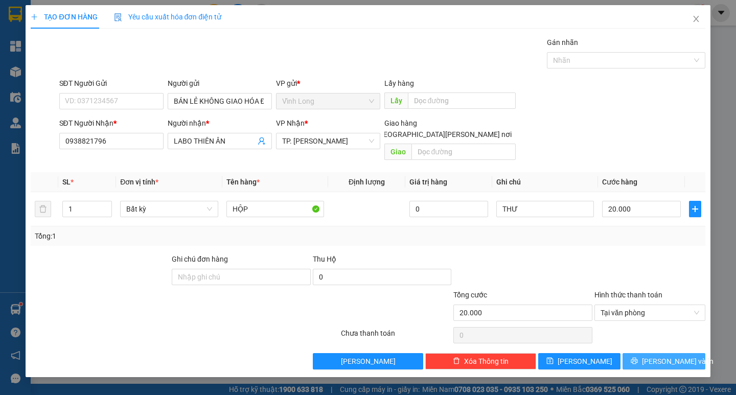
click at [666, 356] on span "[PERSON_NAME] và In" at bounding box center [678, 361] width 72 height 11
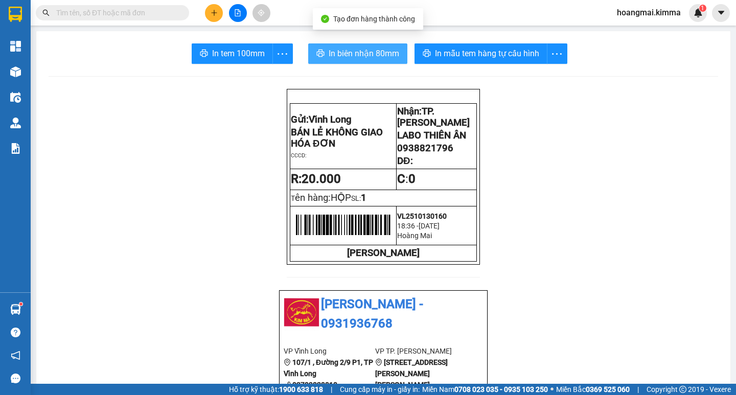
click at [363, 59] on span "In biên nhận 80mm" at bounding box center [363, 53] width 70 height 13
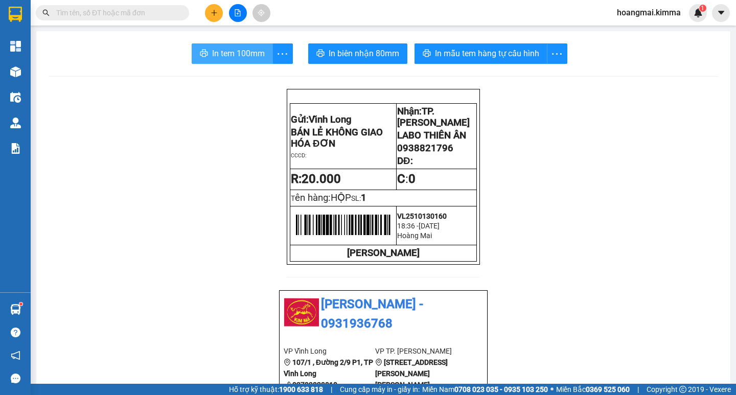
click at [239, 54] on span "In tem 100mm" at bounding box center [238, 53] width 53 height 13
